Goal: Task Accomplishment & Management: Manage account settings

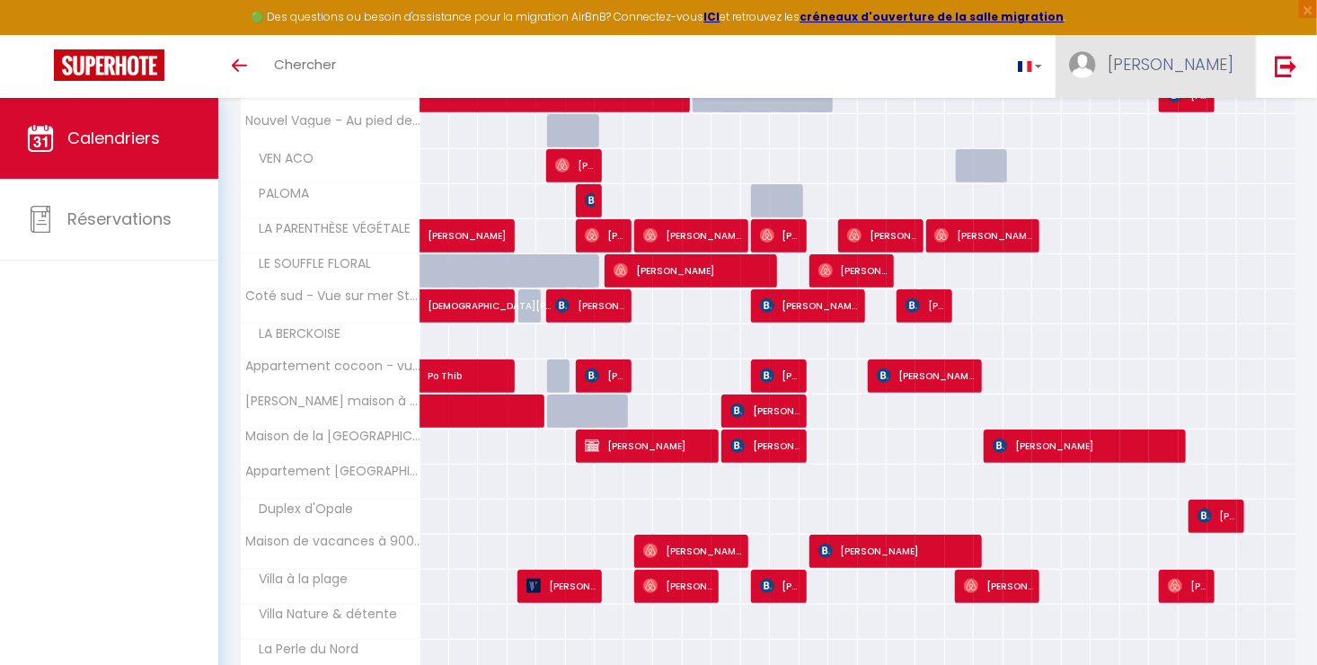
scroll to position [515, 0]
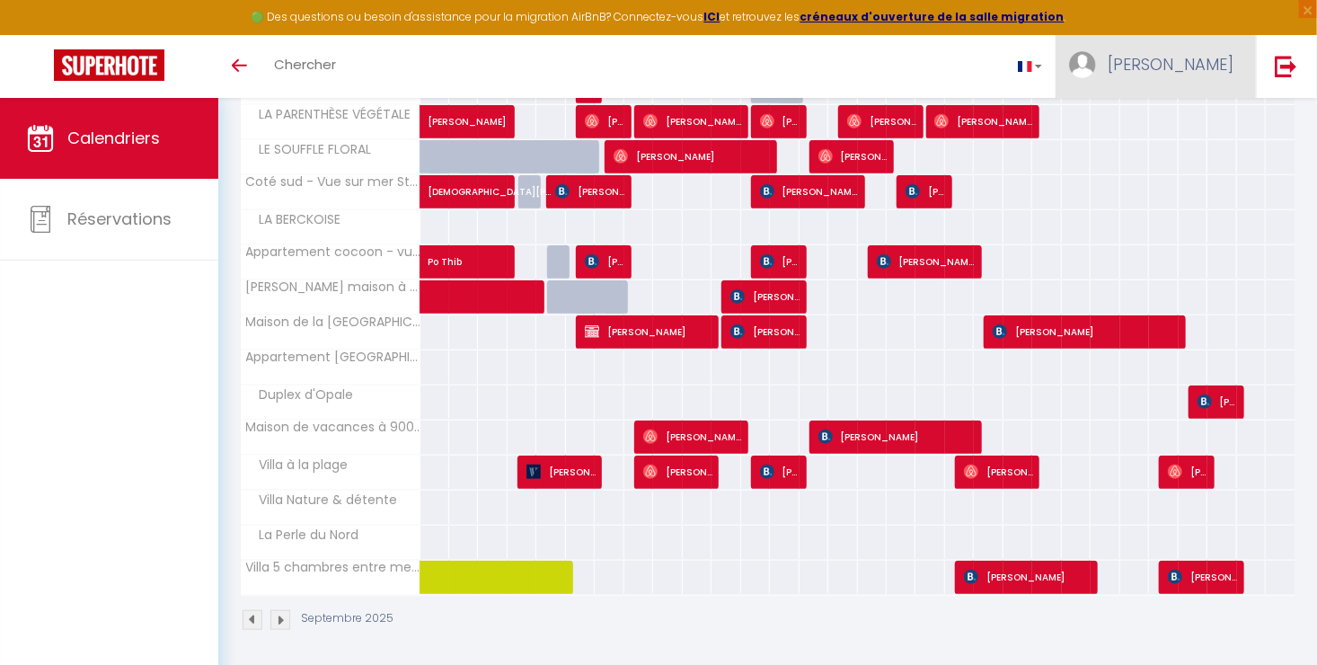
click at [1134, 54] on link "[PERSON_NAME]" at bounding box center [1156, 66] width 200 height 63
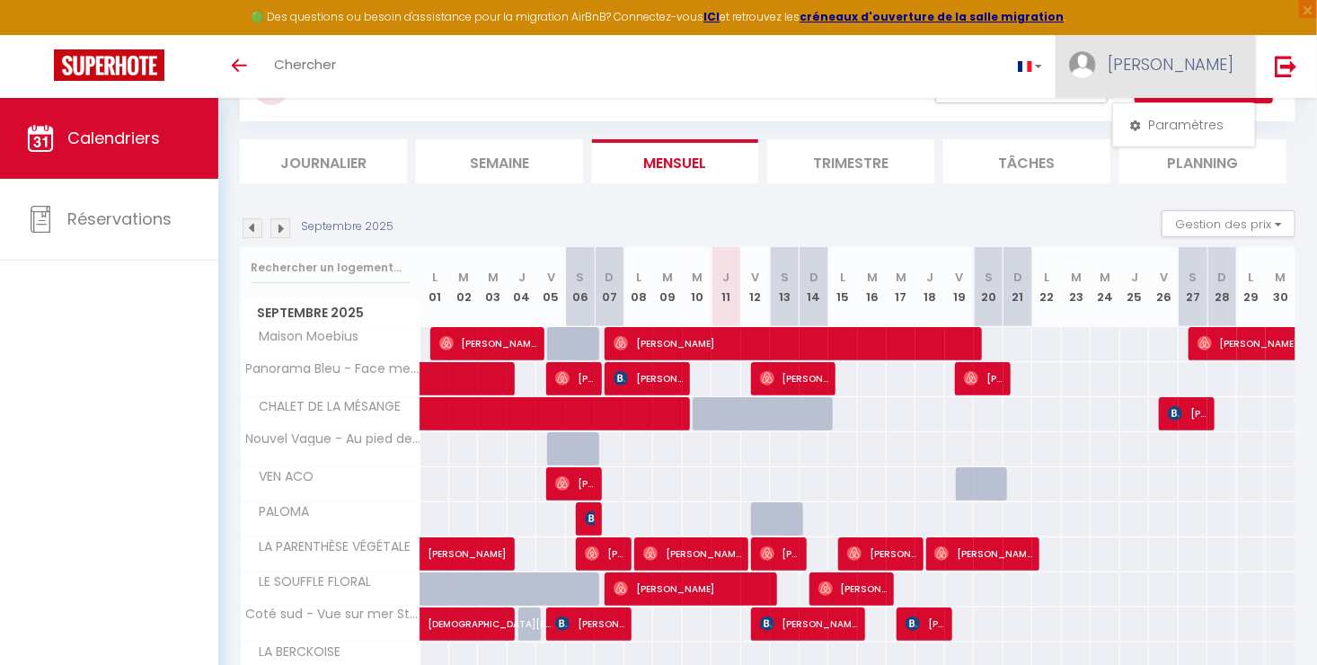
scroll to position [87, 0]
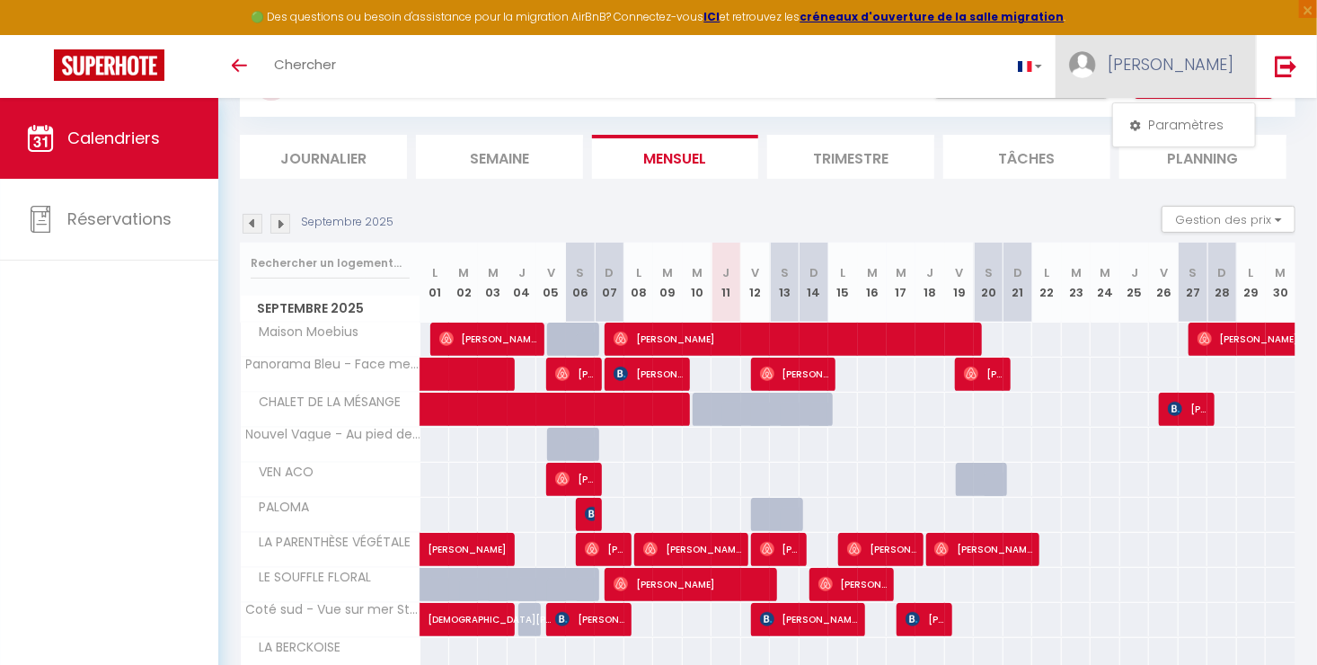
click at [1056, 35] on link "[PERSON_NAME]" at bounding box center [1156, 66] width 200 height 63
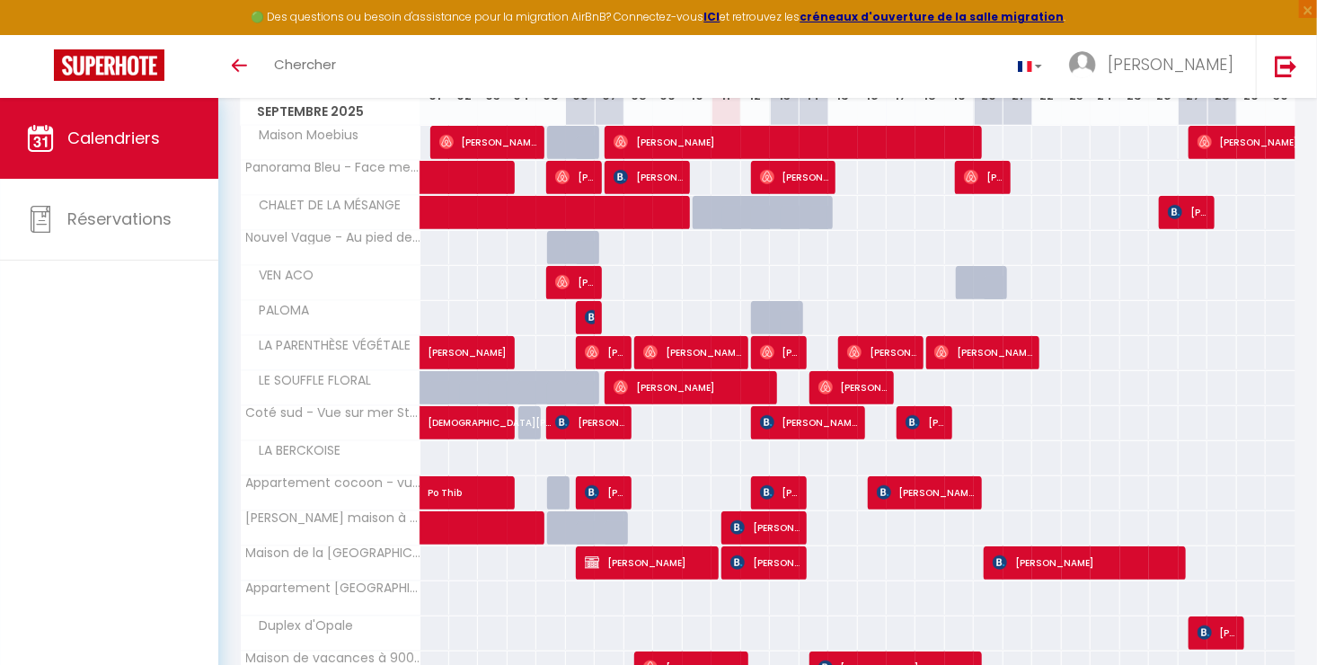
scroll to position [394, 0]
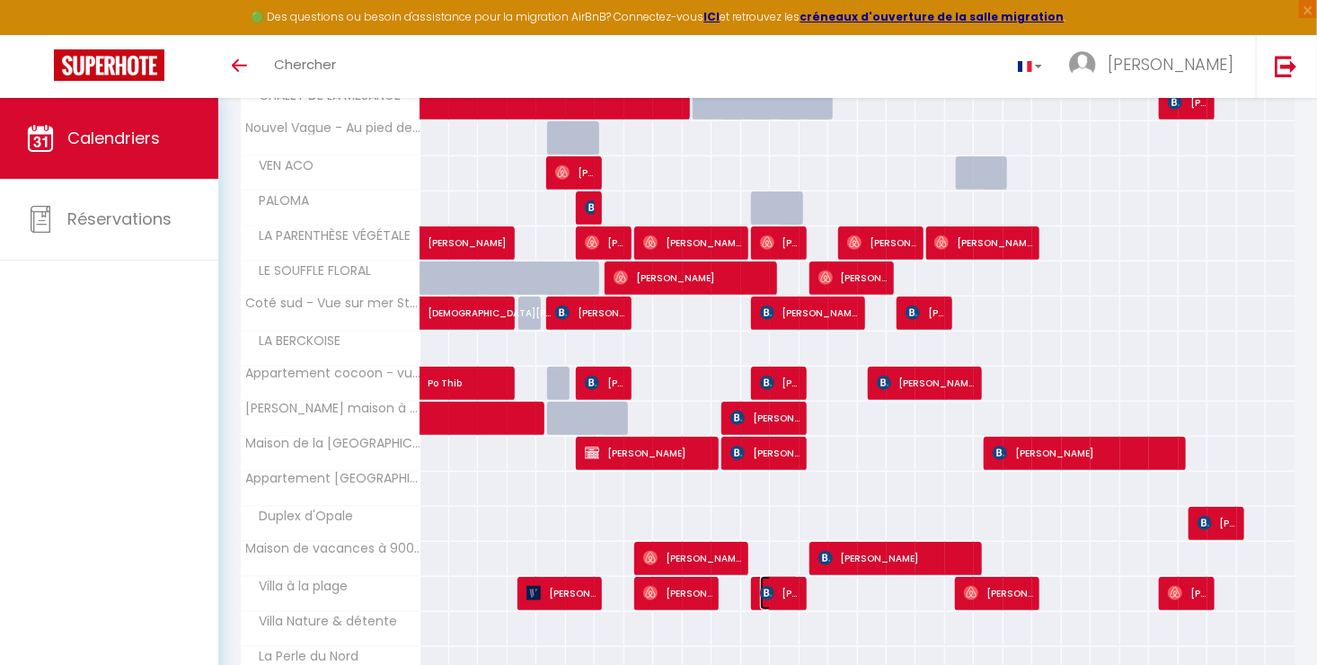
click at [780, 589] on span "[PERSON_NAME]" at bounding box center [780, 593] width 40 height 34
select select "OK"
select select "KO"
select select "0"
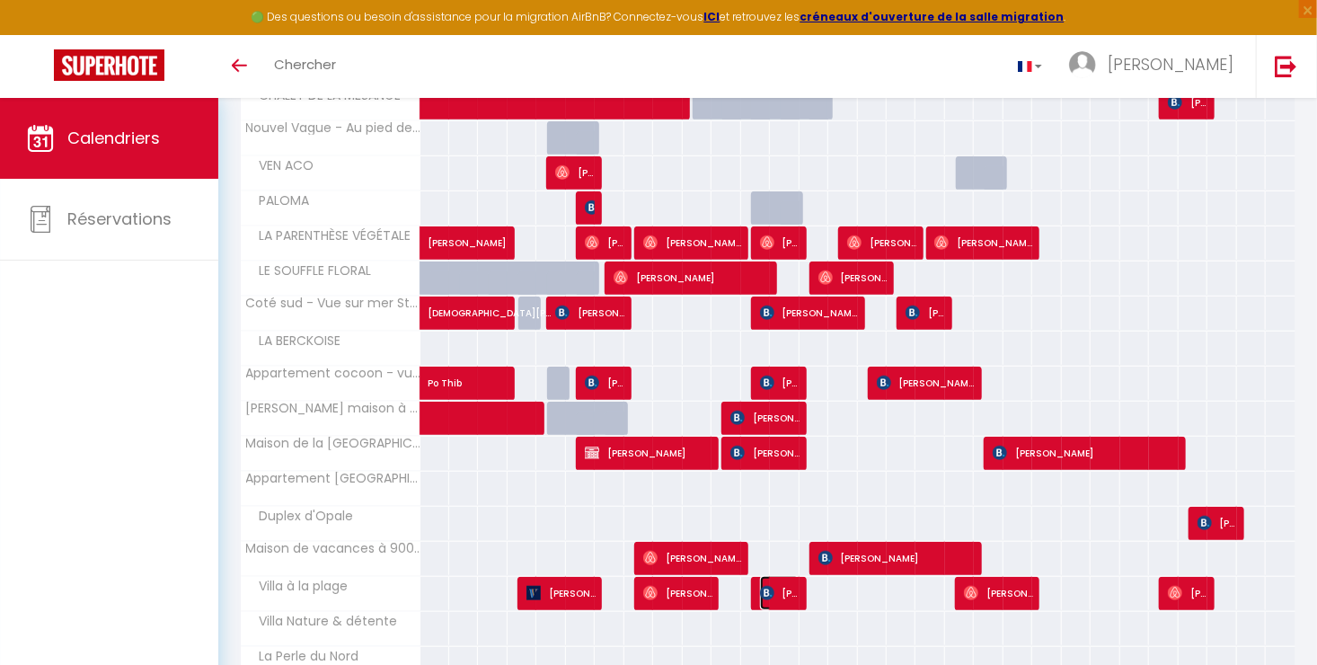
select select "1"
select select
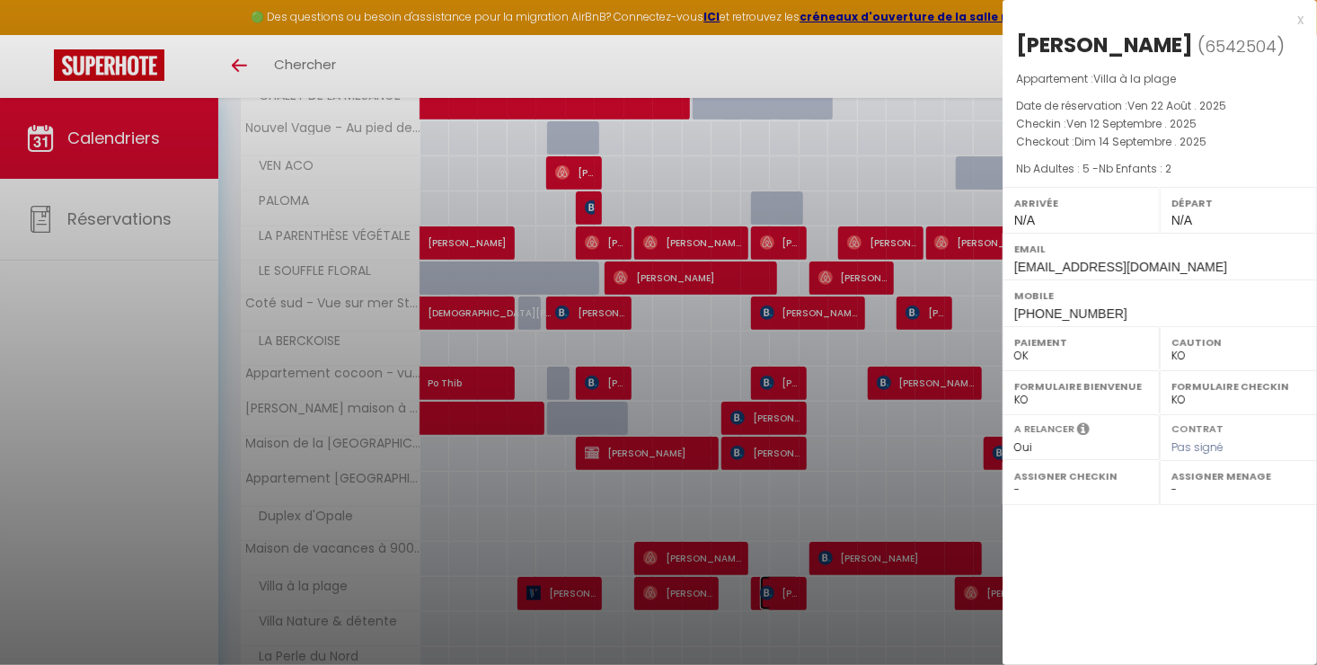
select select "15998"
click at [780, 589] on div at bounding box center [658, 332] width 1317 height 665
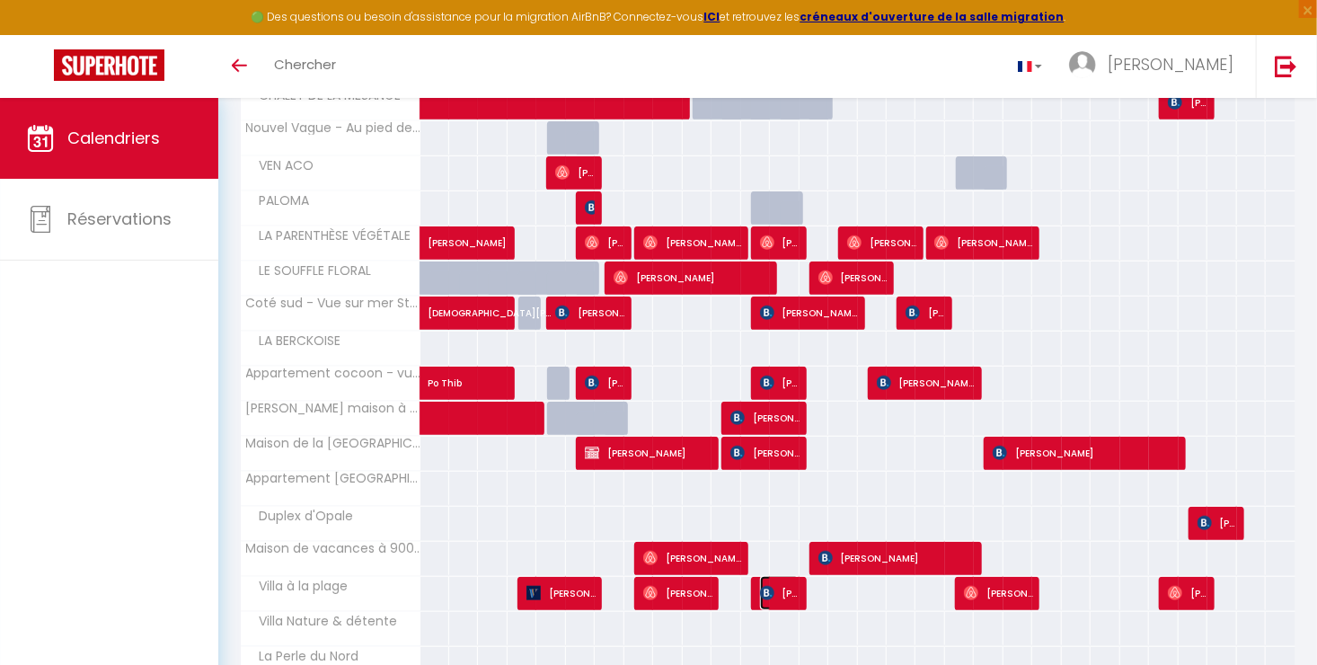
click at [780, 589] on span "[PERSON_NAME]" at bounding box center [780, 593] width 40 height 34
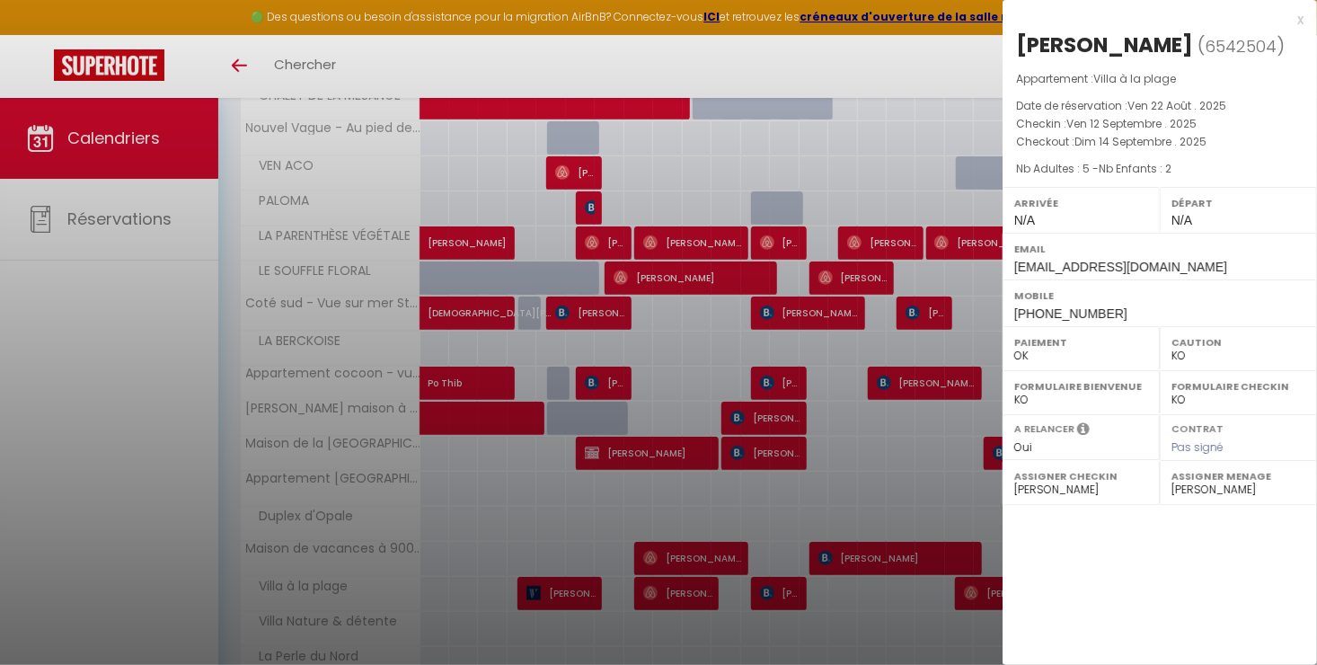
click at [780, 589] on div at bounding box center [658, 332] width 1317 height 665
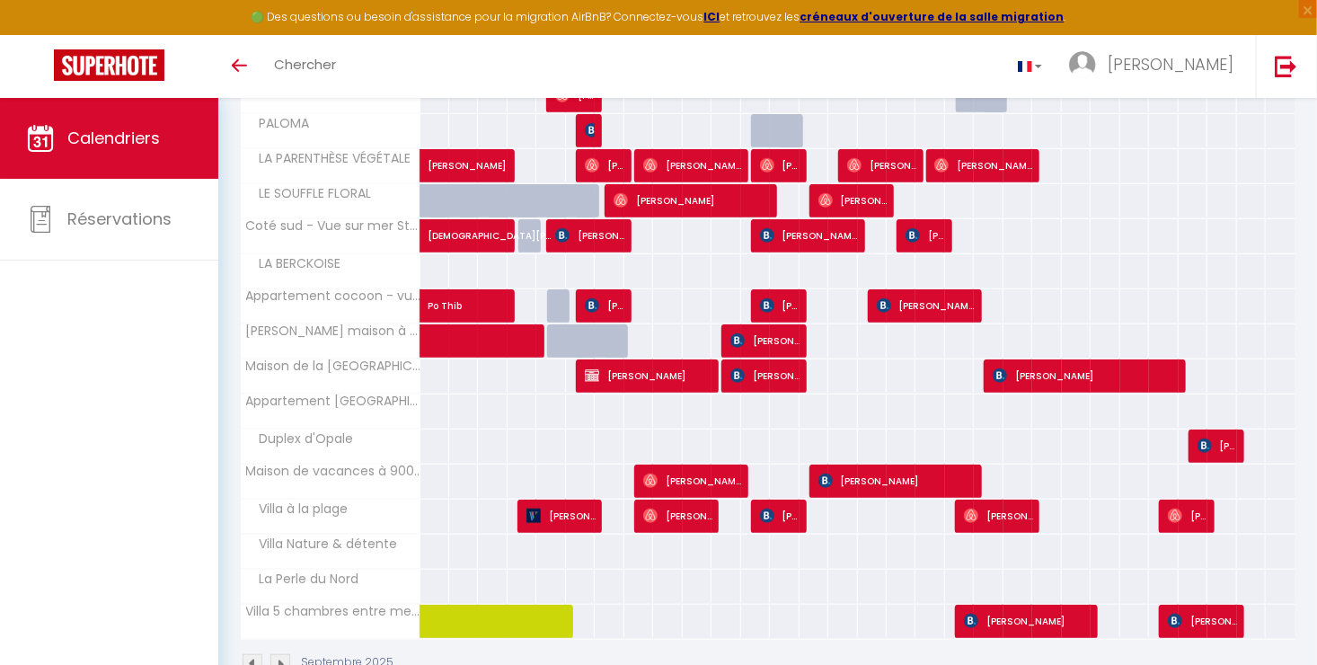
scroll to position [489, 0]
